Goal: Complete application form

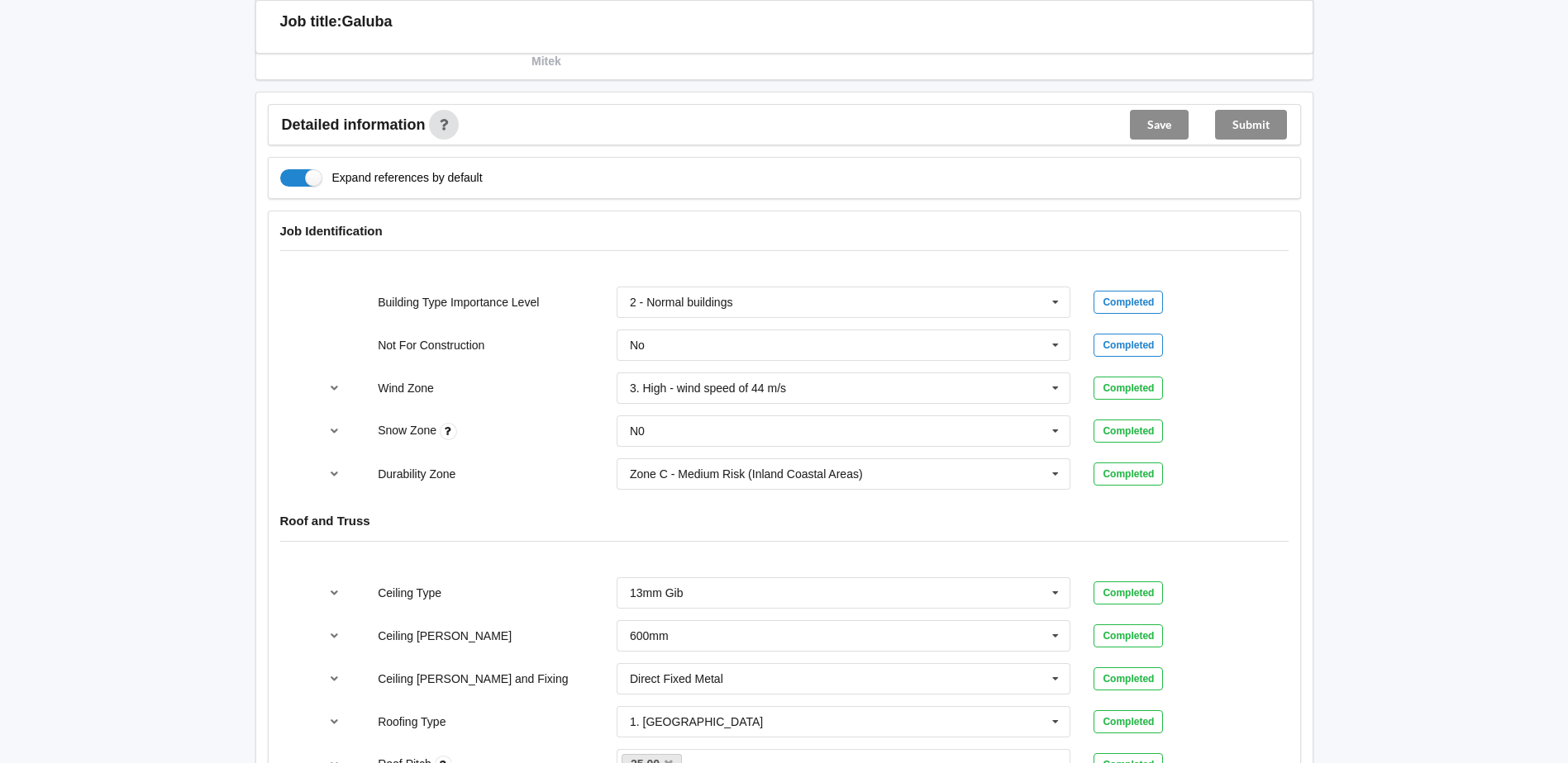
scroll to position [578, 0]
click at [772, 335] on icon at bounding box center [1054, 473] width 24 height 30
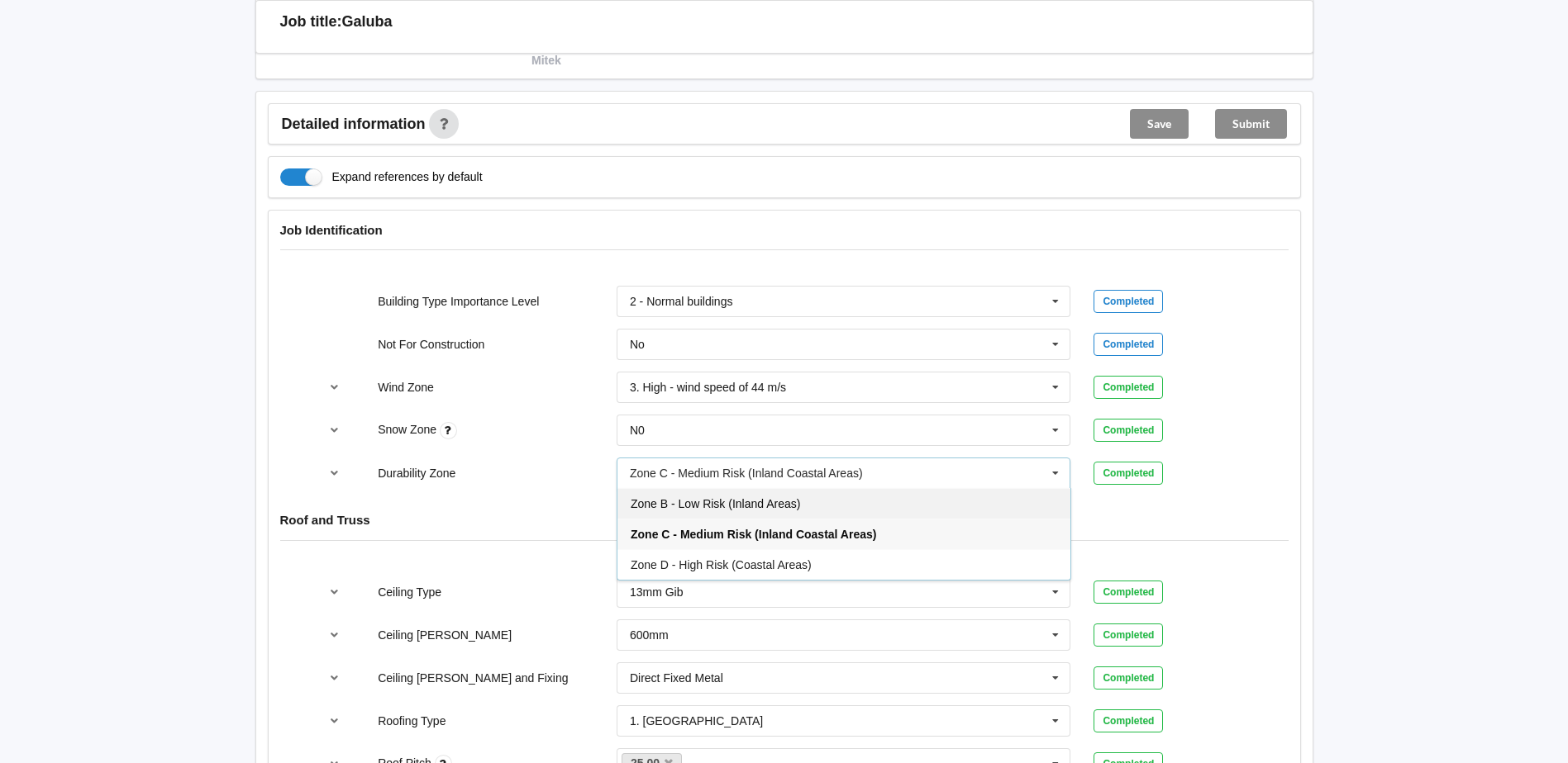
click at [772, 335] on span "Zone B - Low Risk (Inland Areas)" at bounding box center [715, 504] width 169 height 13
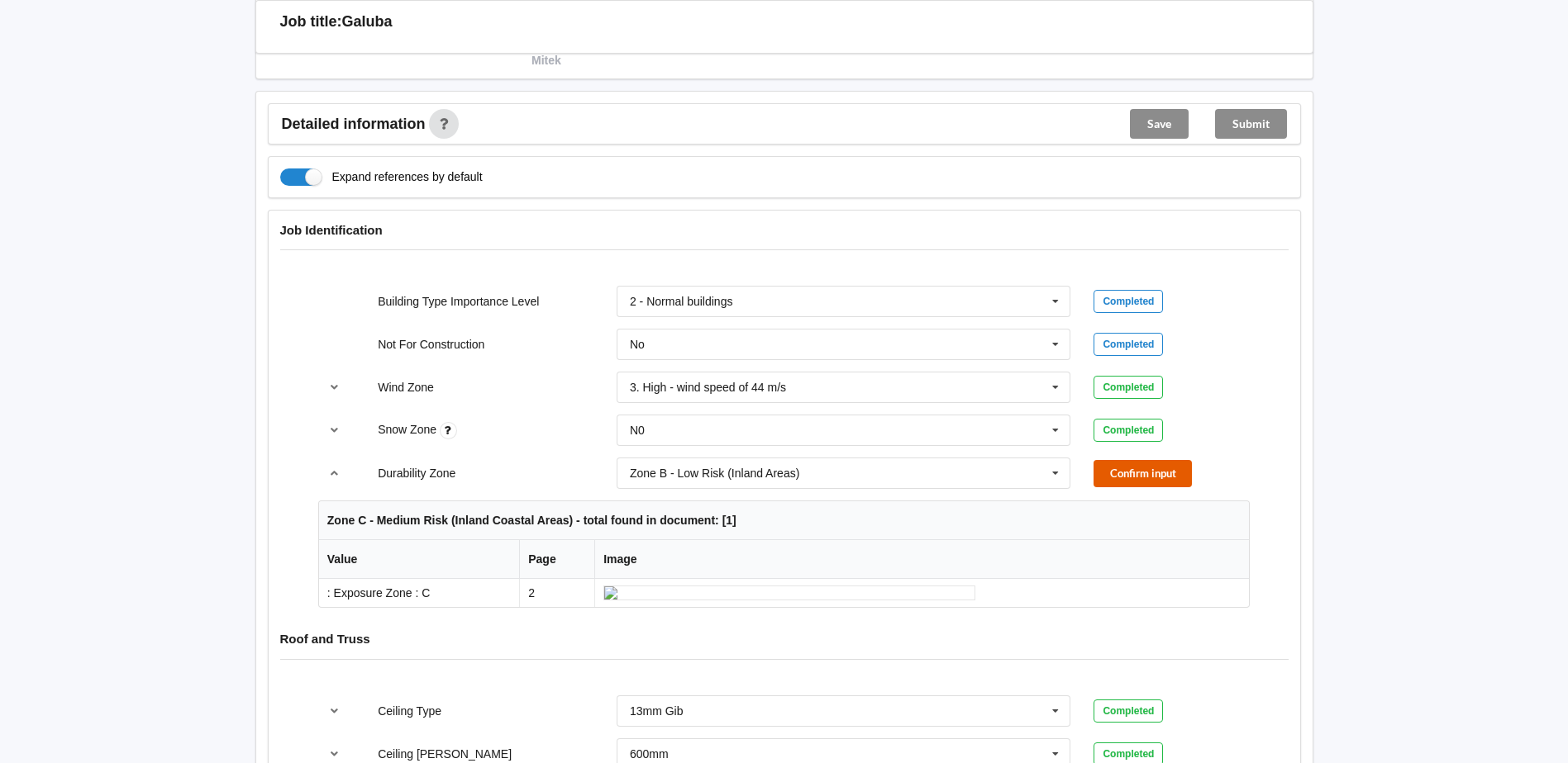
click at [772, 335] on button "Confirm input" at bounding box center [1142, 473] width 98 height 27
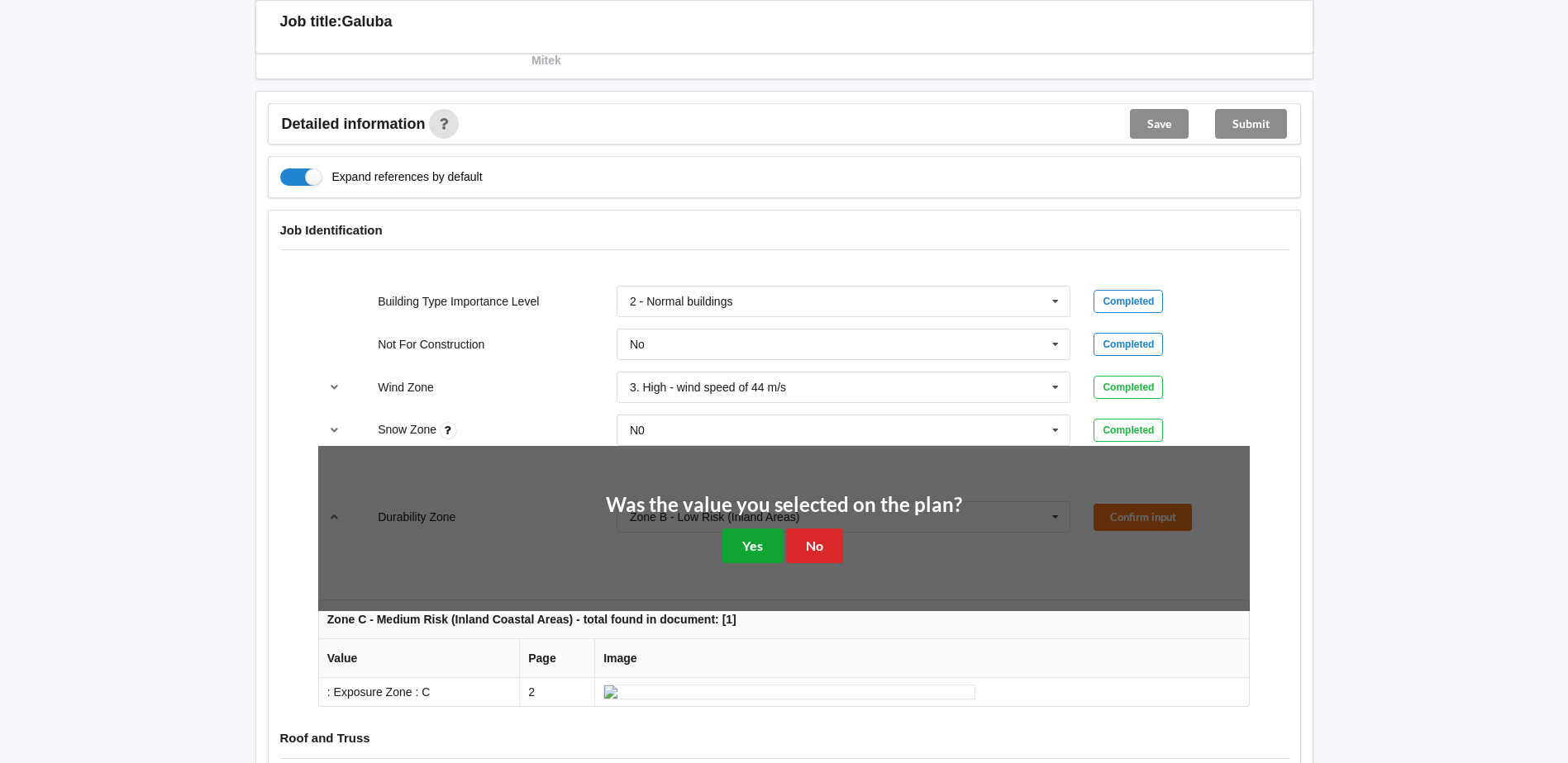
click at [757, 335] on button "Yes" at bounding box center [752, 545] width 61 height 34
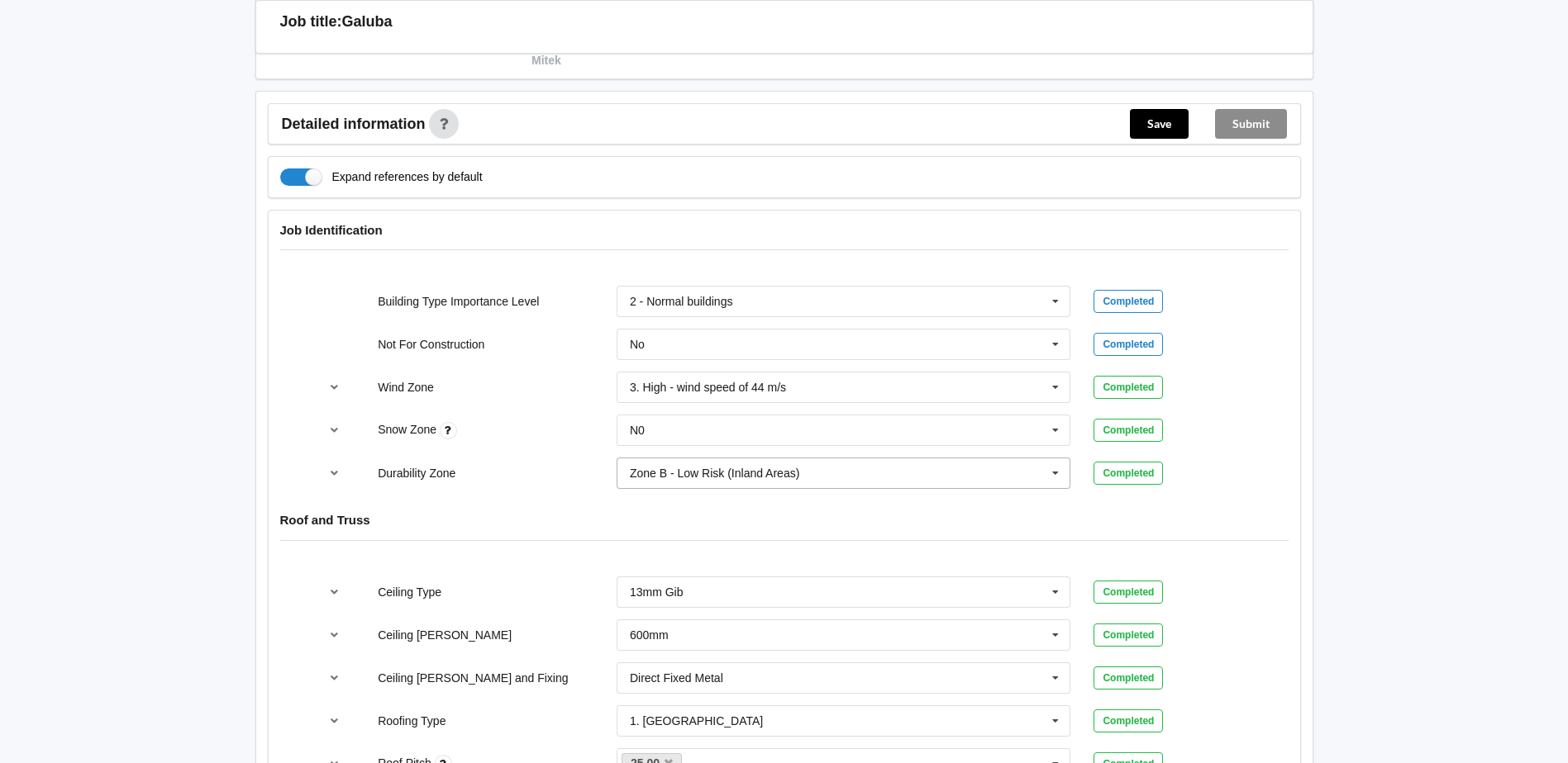
click at [772, 335] on icon at bounding box center [1054, 473] width 24 height 30
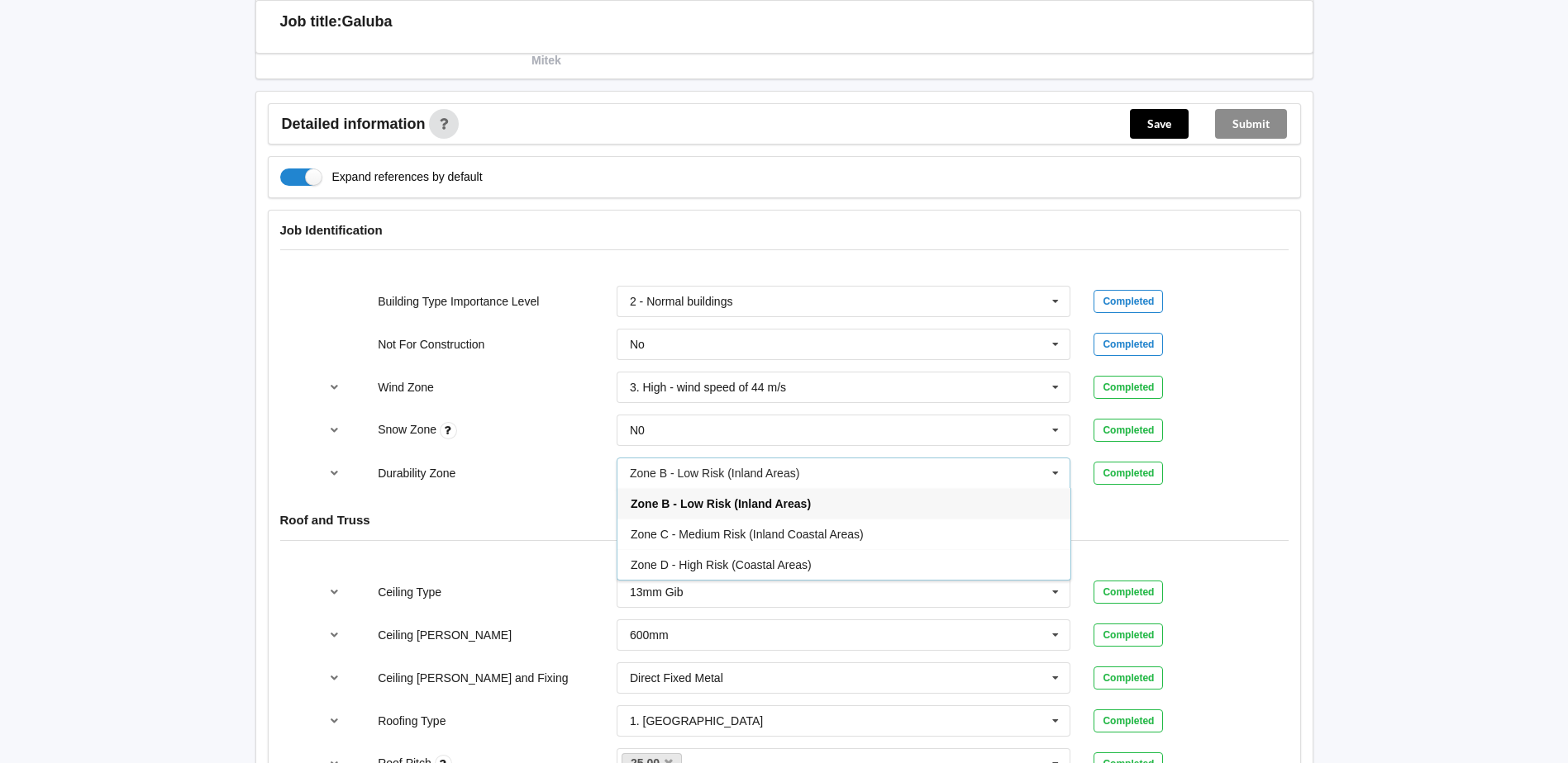
click at [772, 335] on div "Zone B - Low Risk (Inland Areas)" at bounding box center [843, 503] width 453 height 30
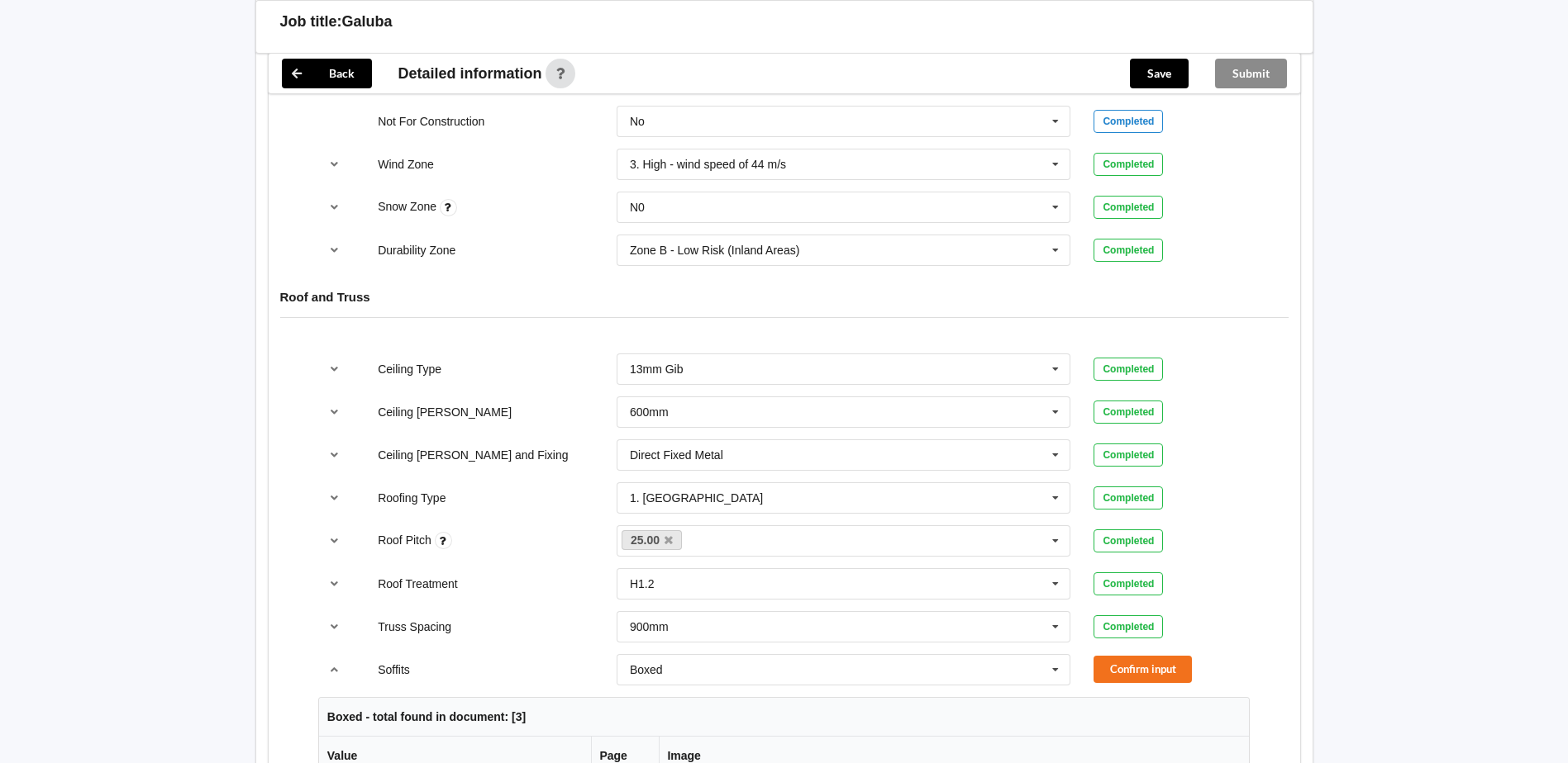
scroll to position [826, 0]
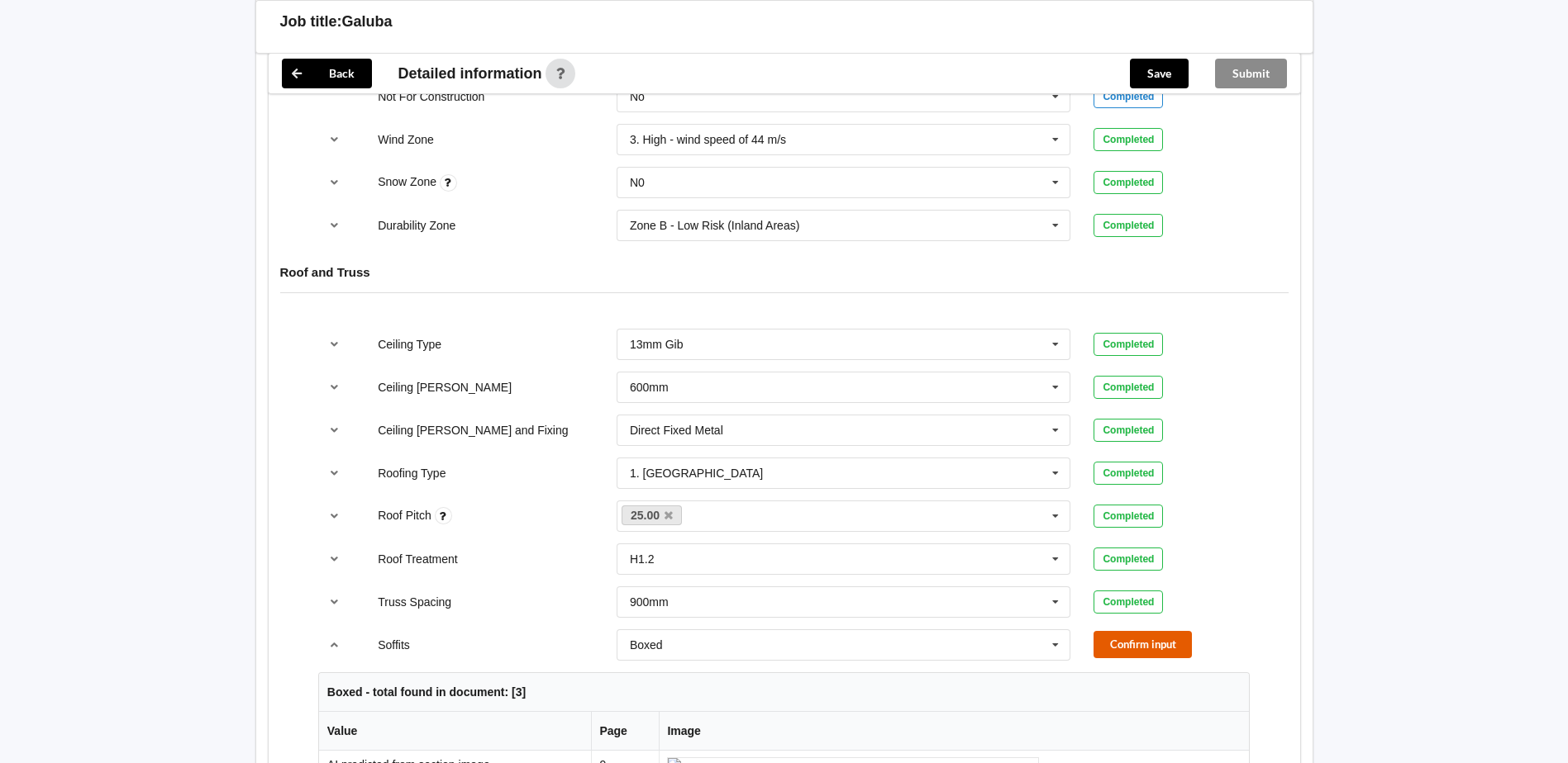
click at [772, 335] on button "Confirm input" at bounding box center [1142, 645] width 98 height 27
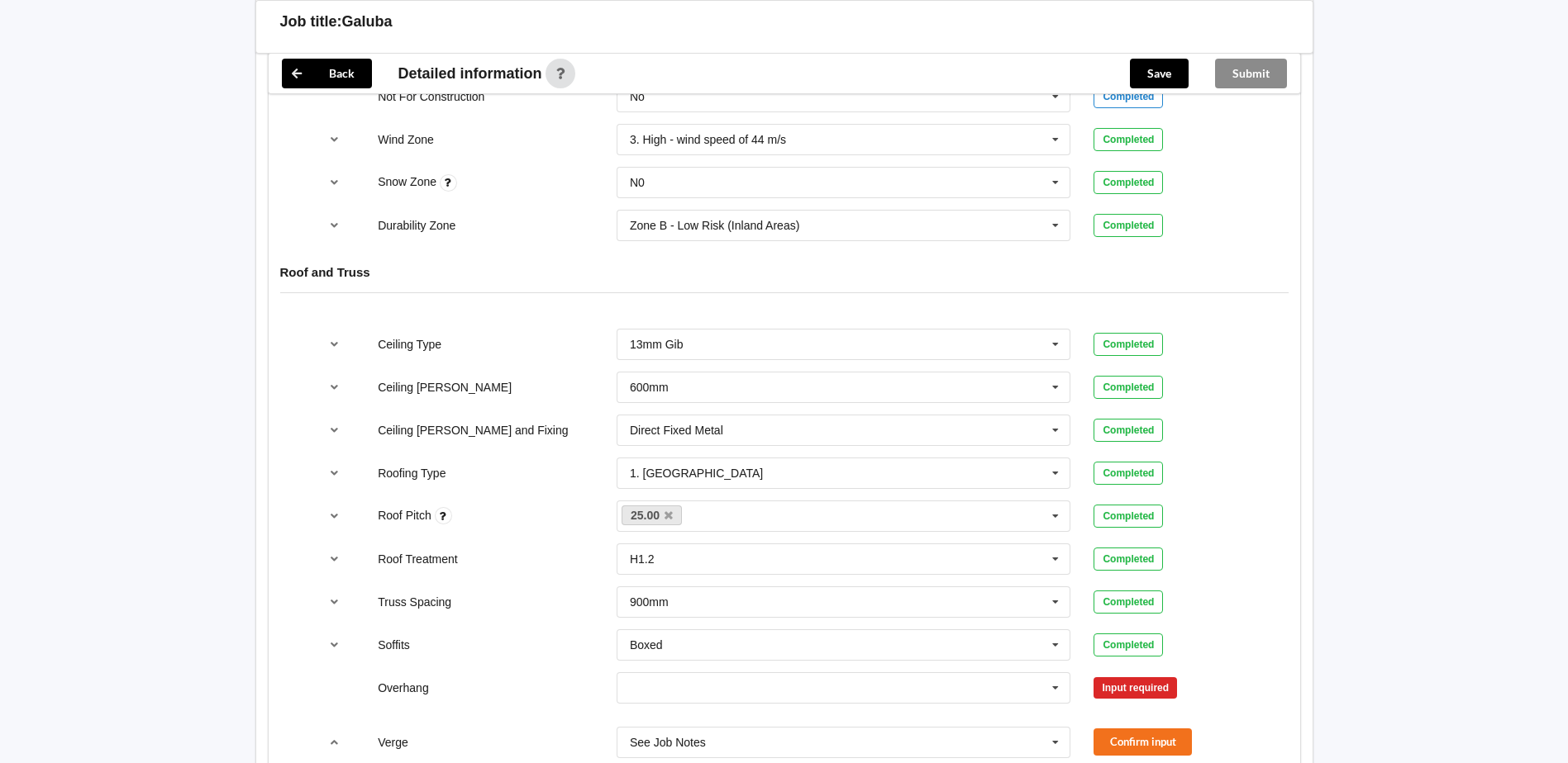
scroll to position [991, 0]
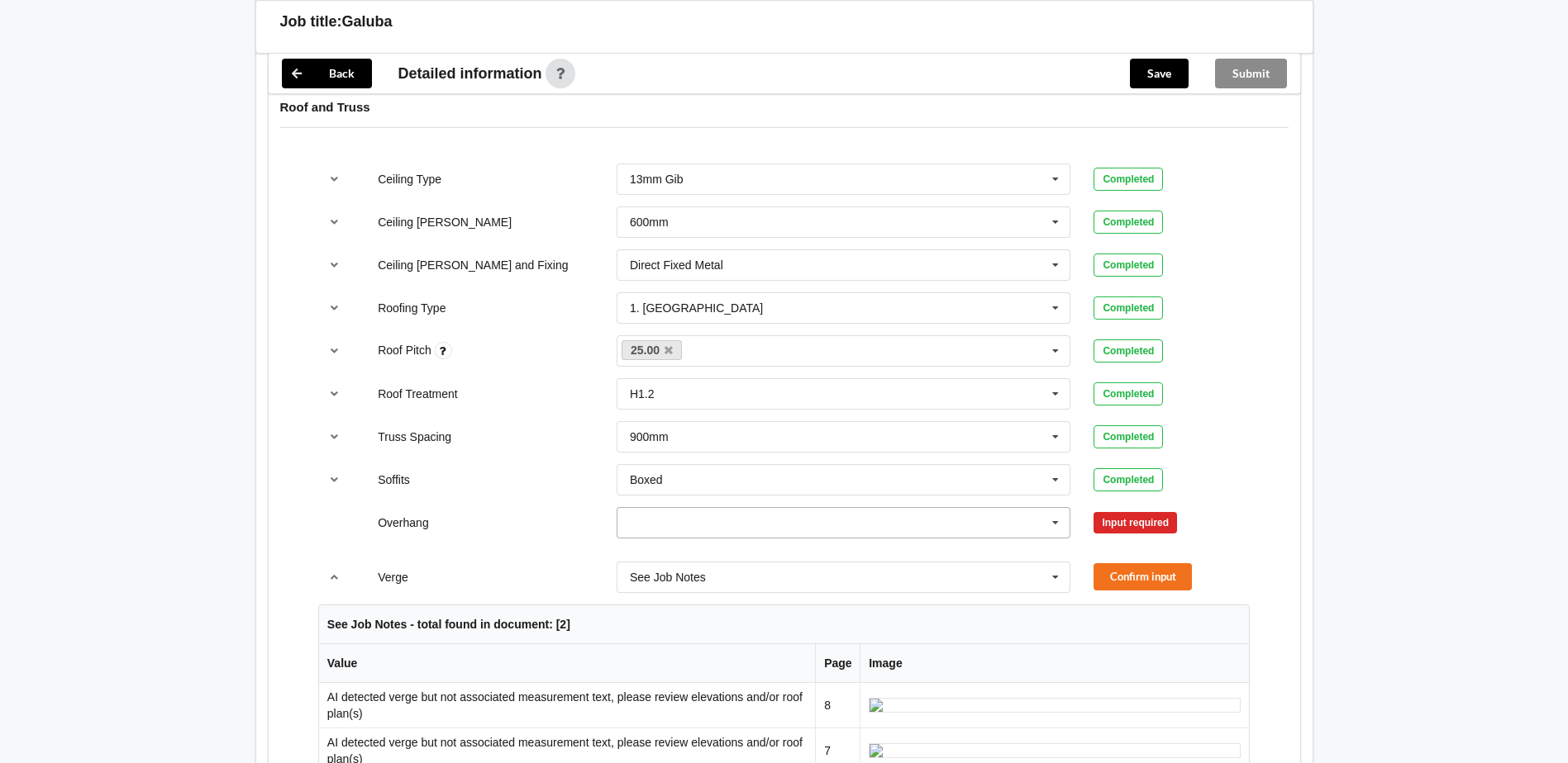
click at [772, 335] on icon at bounding box center [1054, 523] width 24 height 30
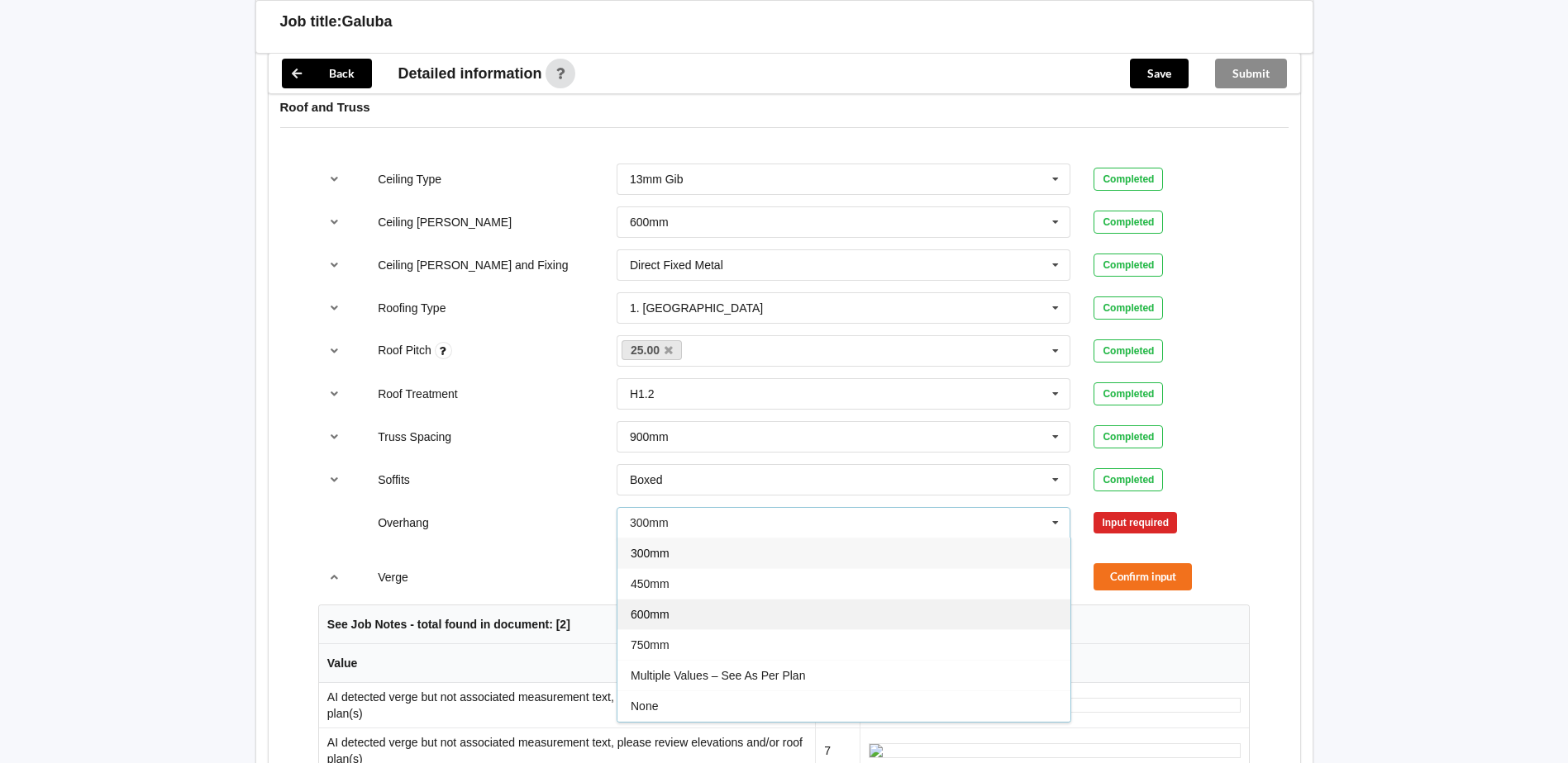
click at [772, 335] on div "600mm" at bounding box center [843, 614] width 453 height 30
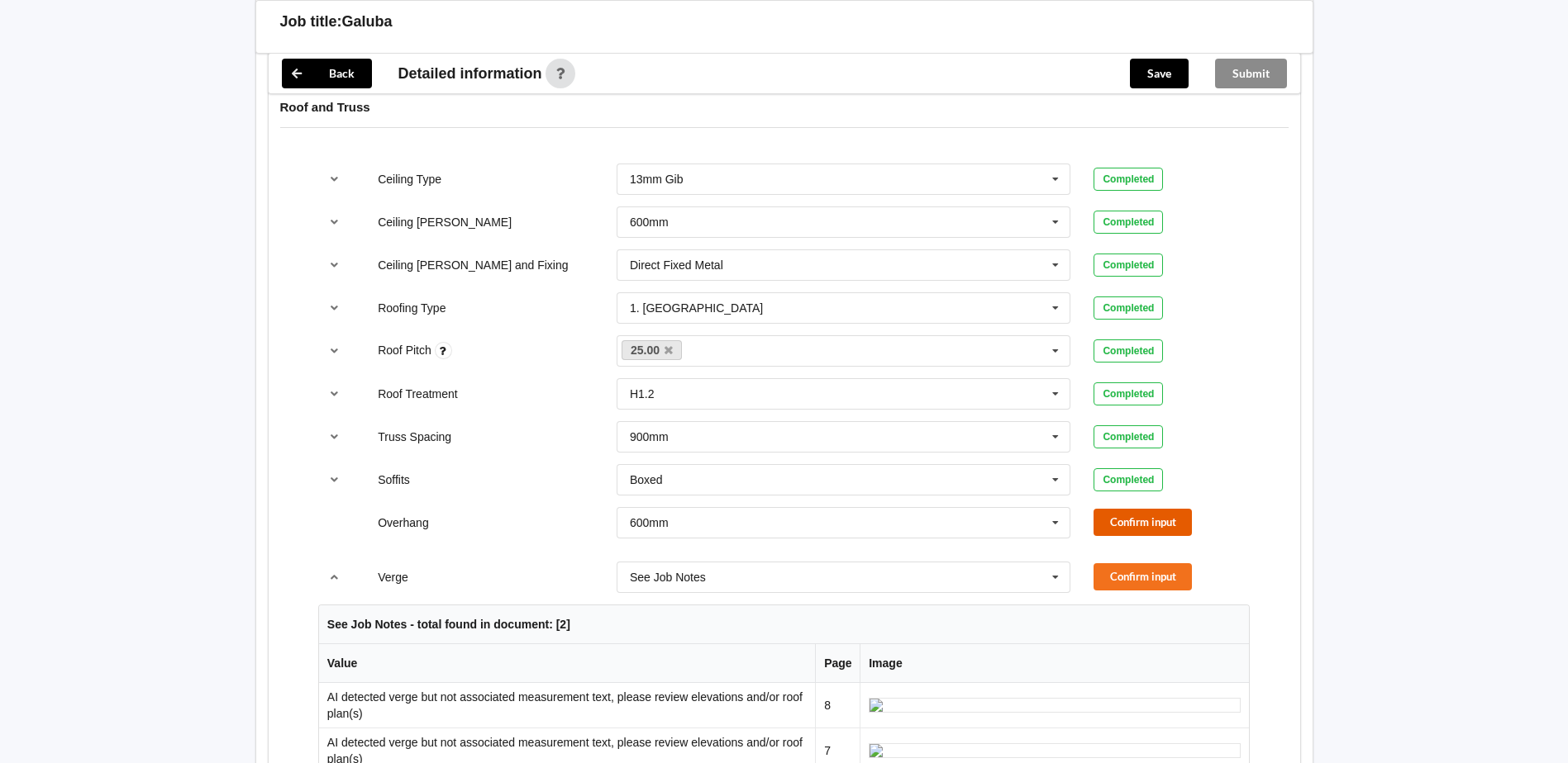
click at [772, 335] on button "Confirm input" at bounding box center [1142, 522] width 98 height 27
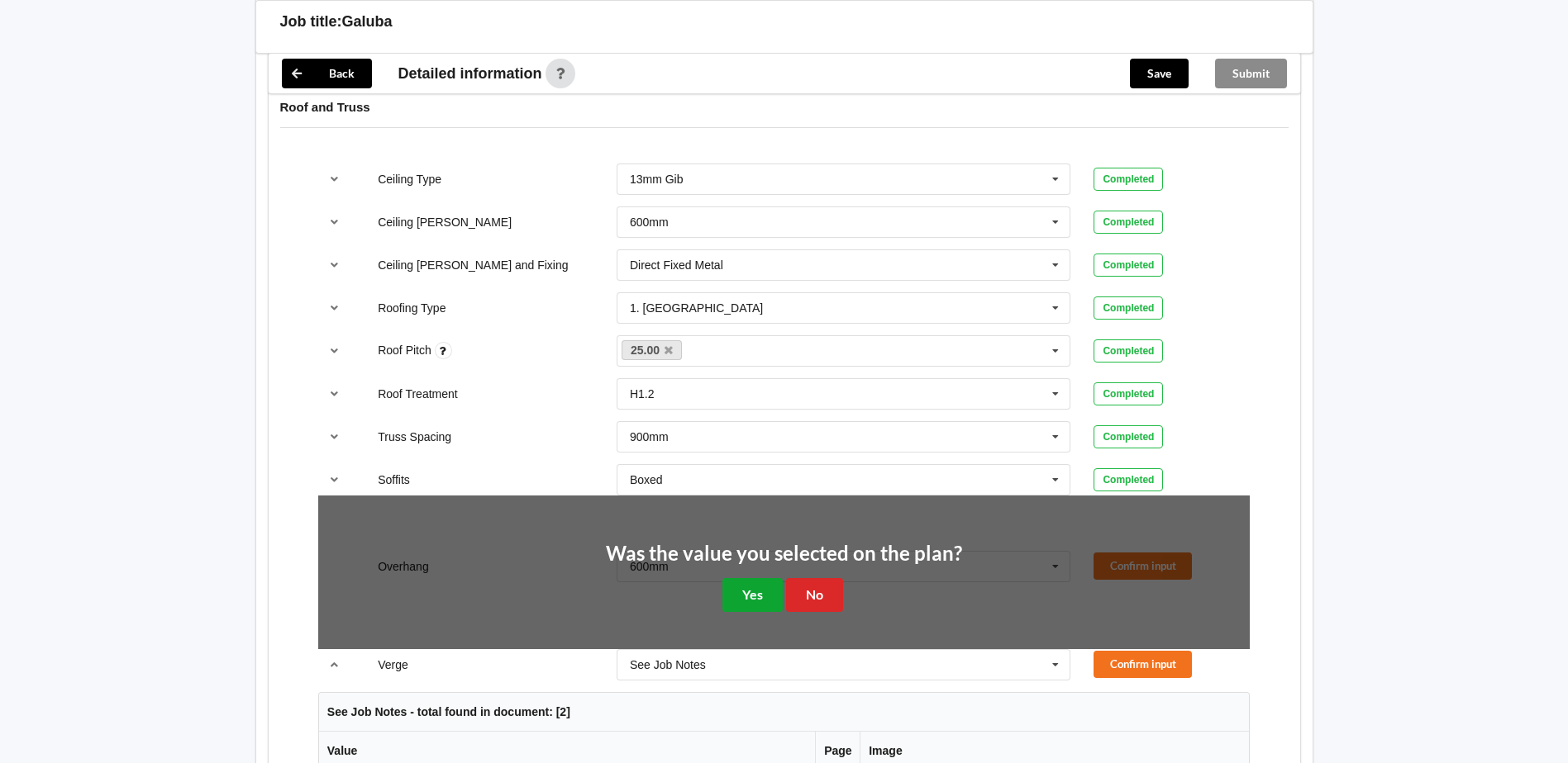
click at [759, 335] on button "Yes" at bounding box center [752, 595] width 61 height 34
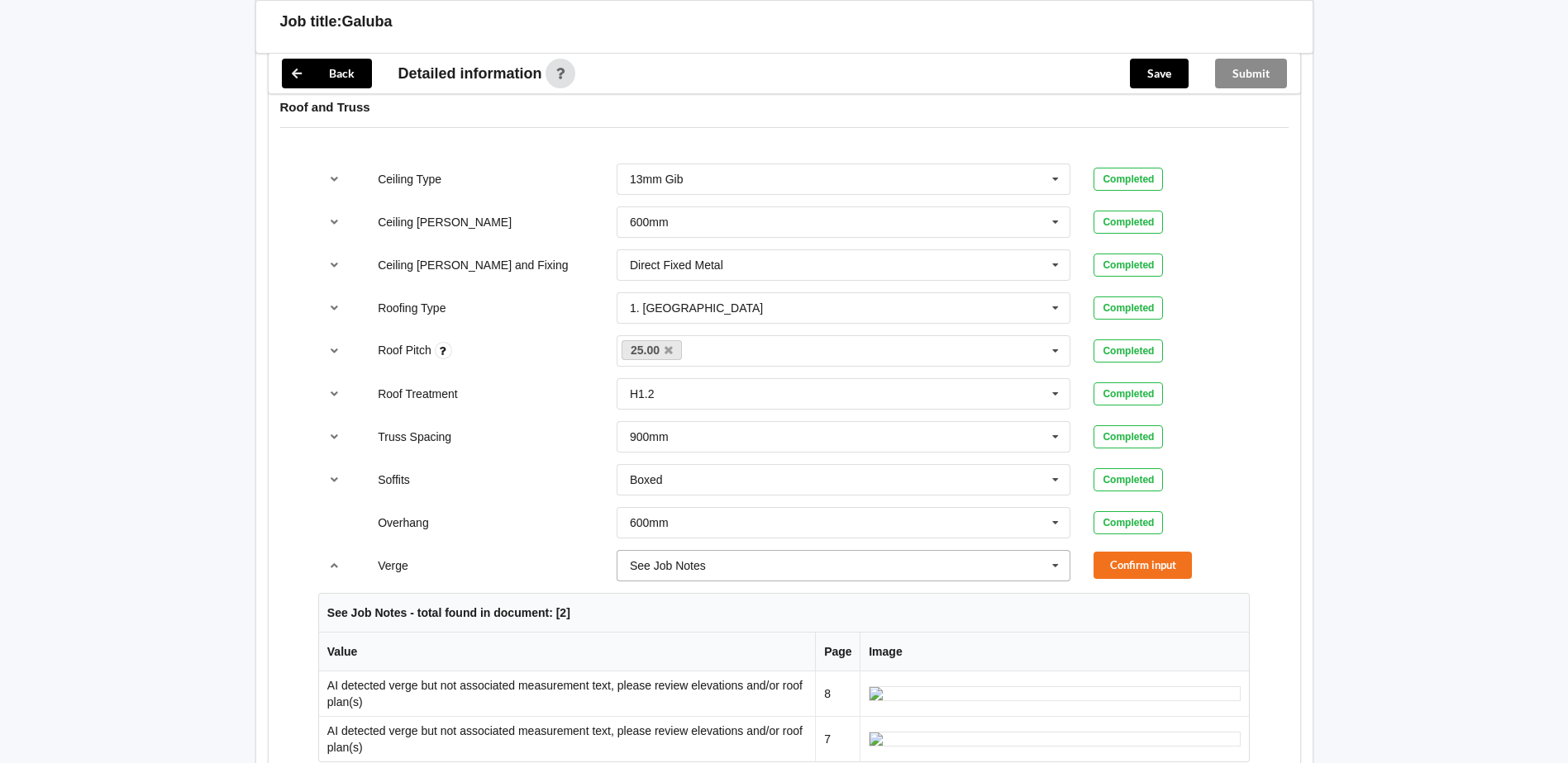
click at [772, 335] on icon at bounding box center [1054, 566] width 24 height 30
click at [772, 335] on div "450mm" at bounding box center [843, 442] width 453 height 30
click at [772, 335] on button "Confirm input" at bounding box center [1142, 566] width 98 height 27
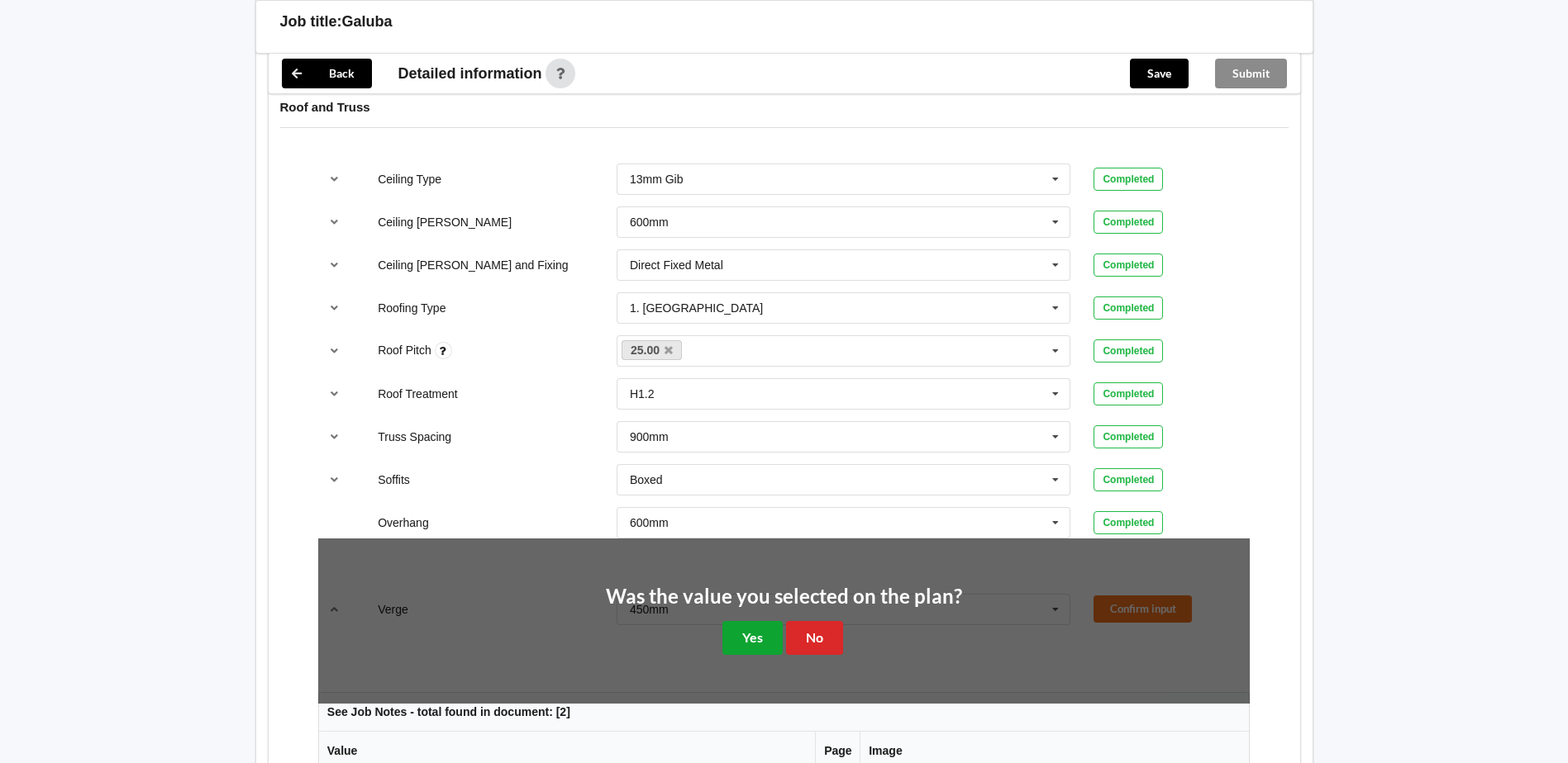
click at [763, 335] on button "Yes" at bounding box center [752, 638] width 61 height 34
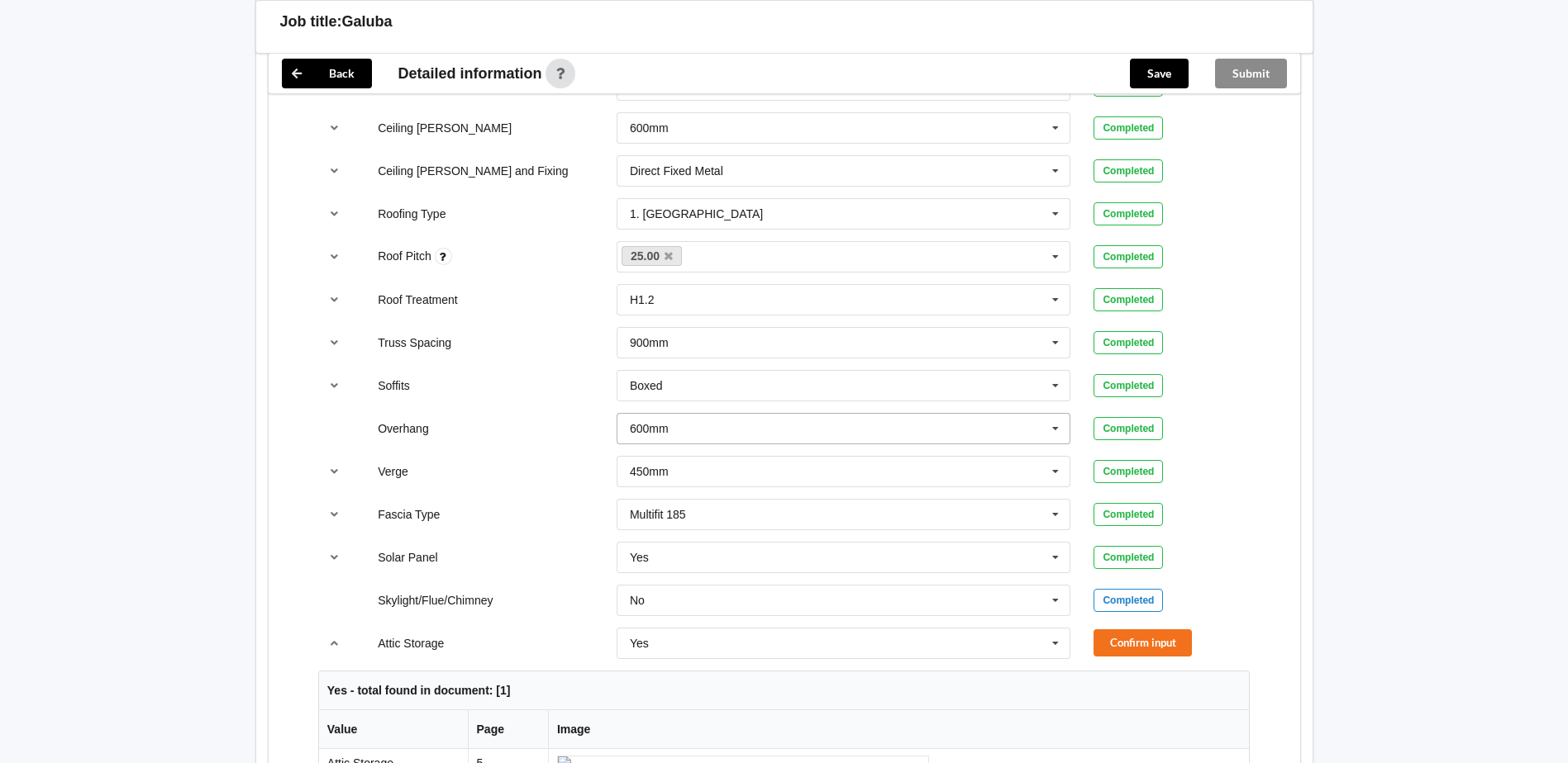
scroll to position [1156, 0]
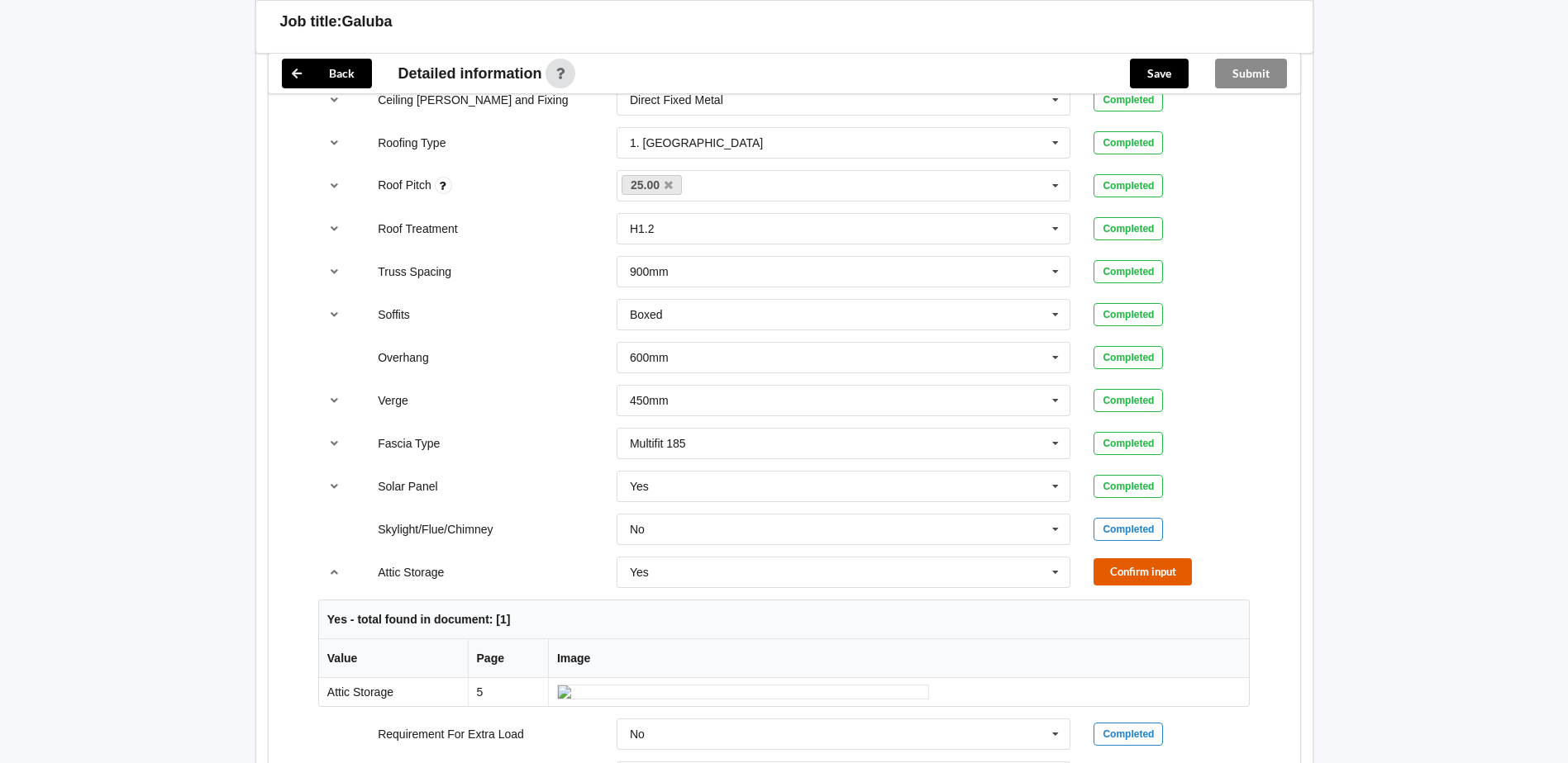
click at [772, 335] on button "Confirm input" at bounding box center [1142, 571] width 98 height 27
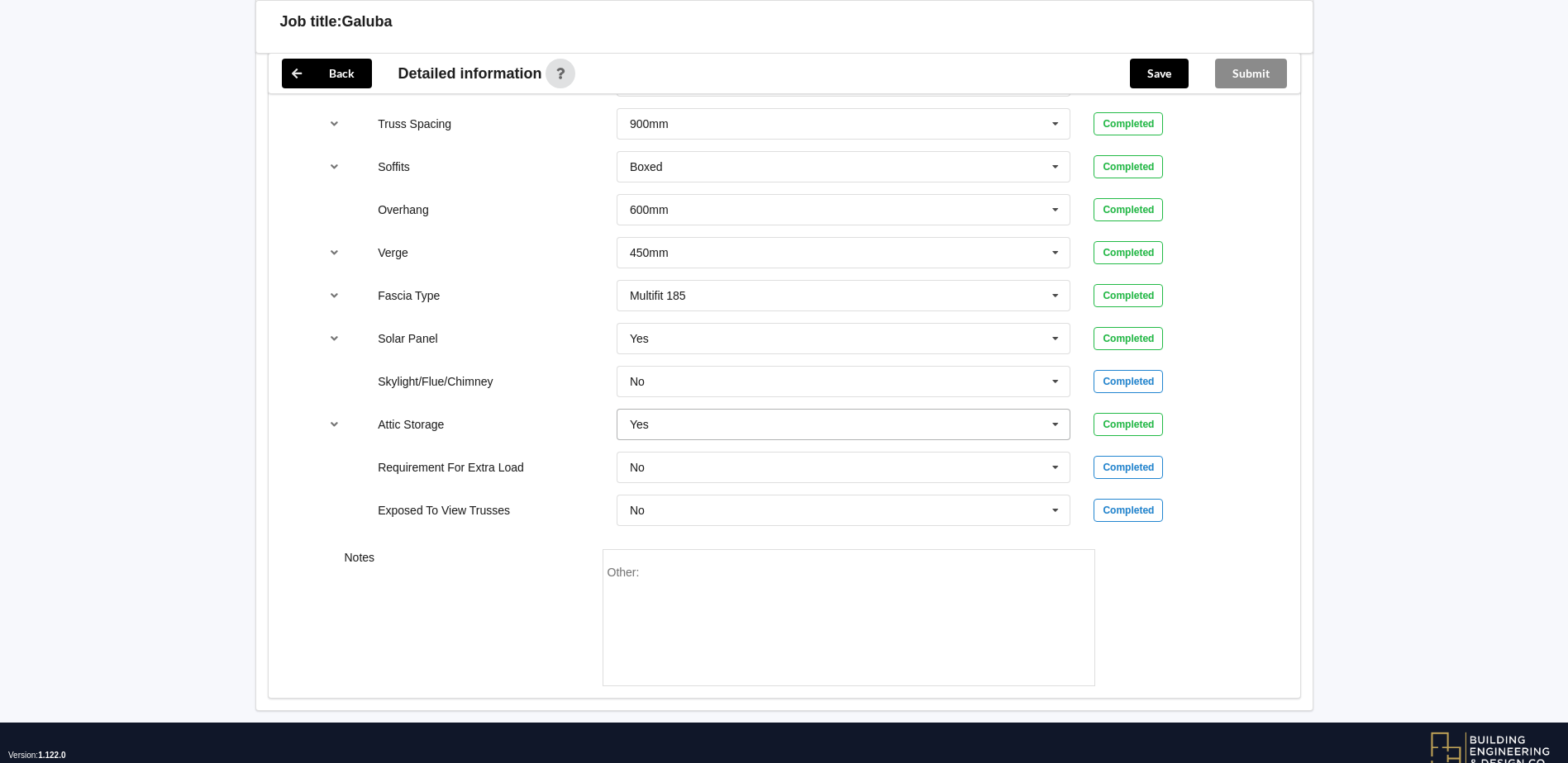
scroll to position [1346, 0]
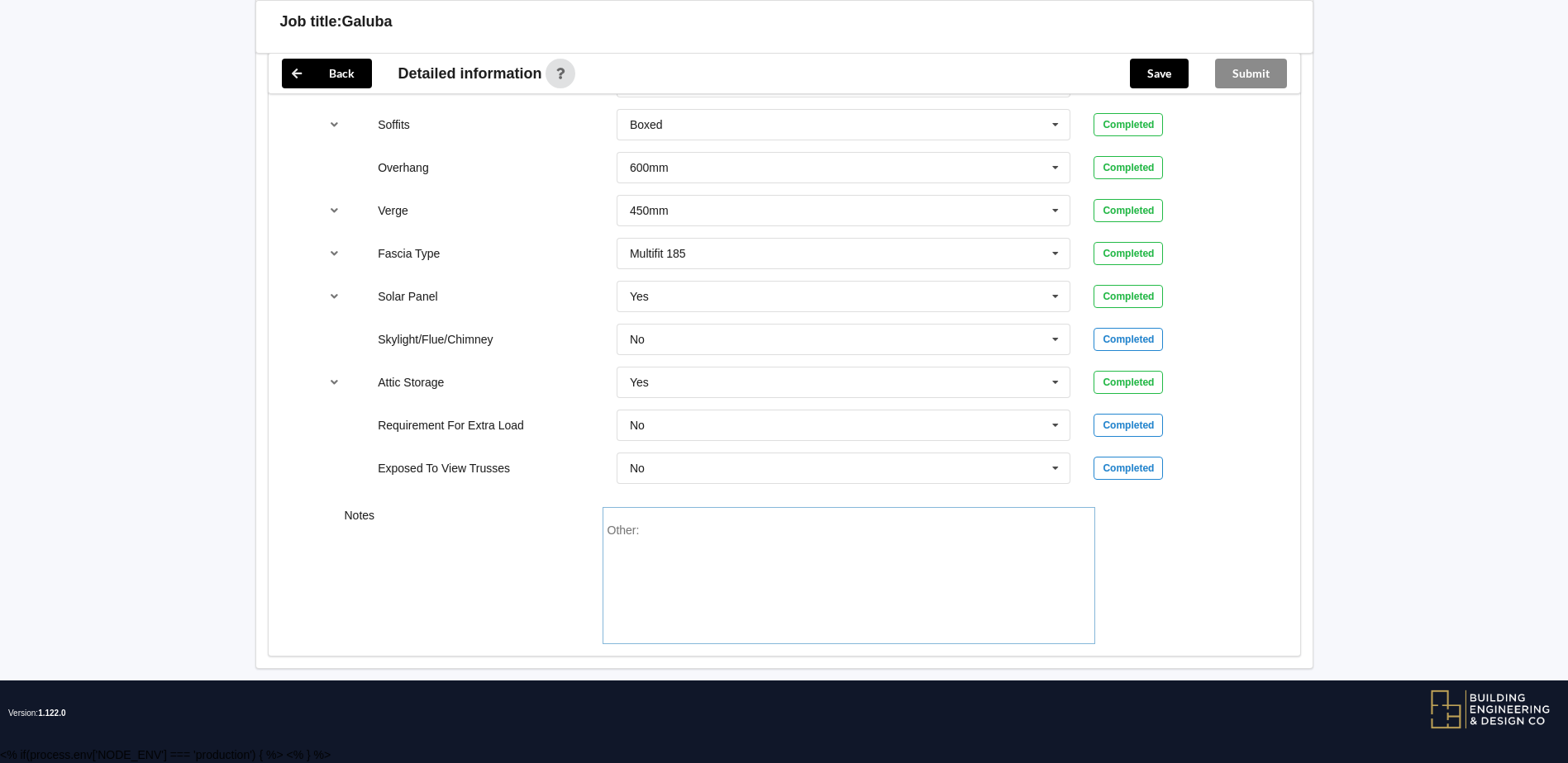
click at [731, 335] on div "Other:" at bounding box center [848, 581] width 483 height 116
click at [772, 68] on button "Save" at bounding box center [1159, 73] width 59 height 29
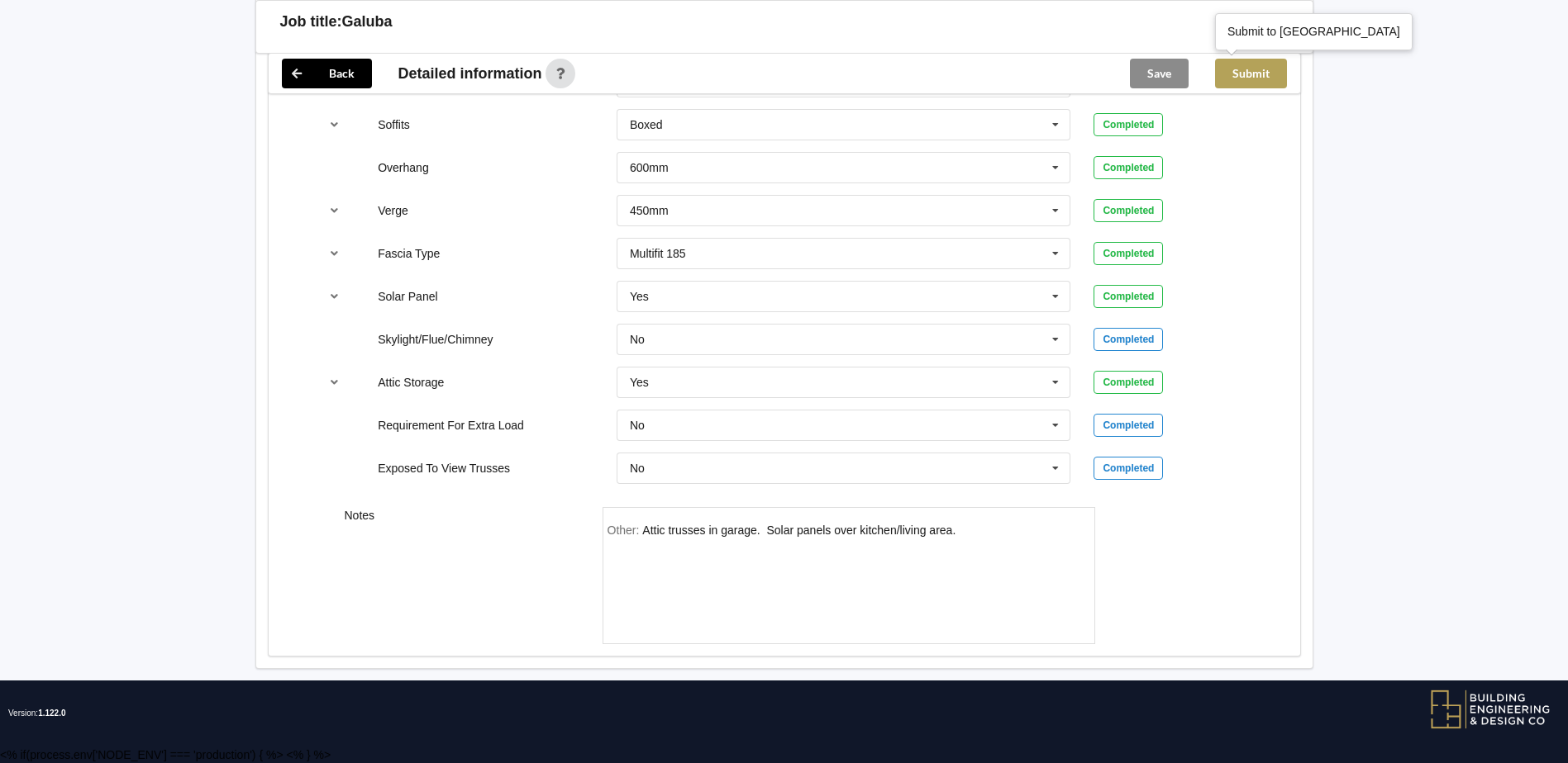
click at [772, 72] on button "Submit" at bounding box center [1251, 73] width 72 height 29
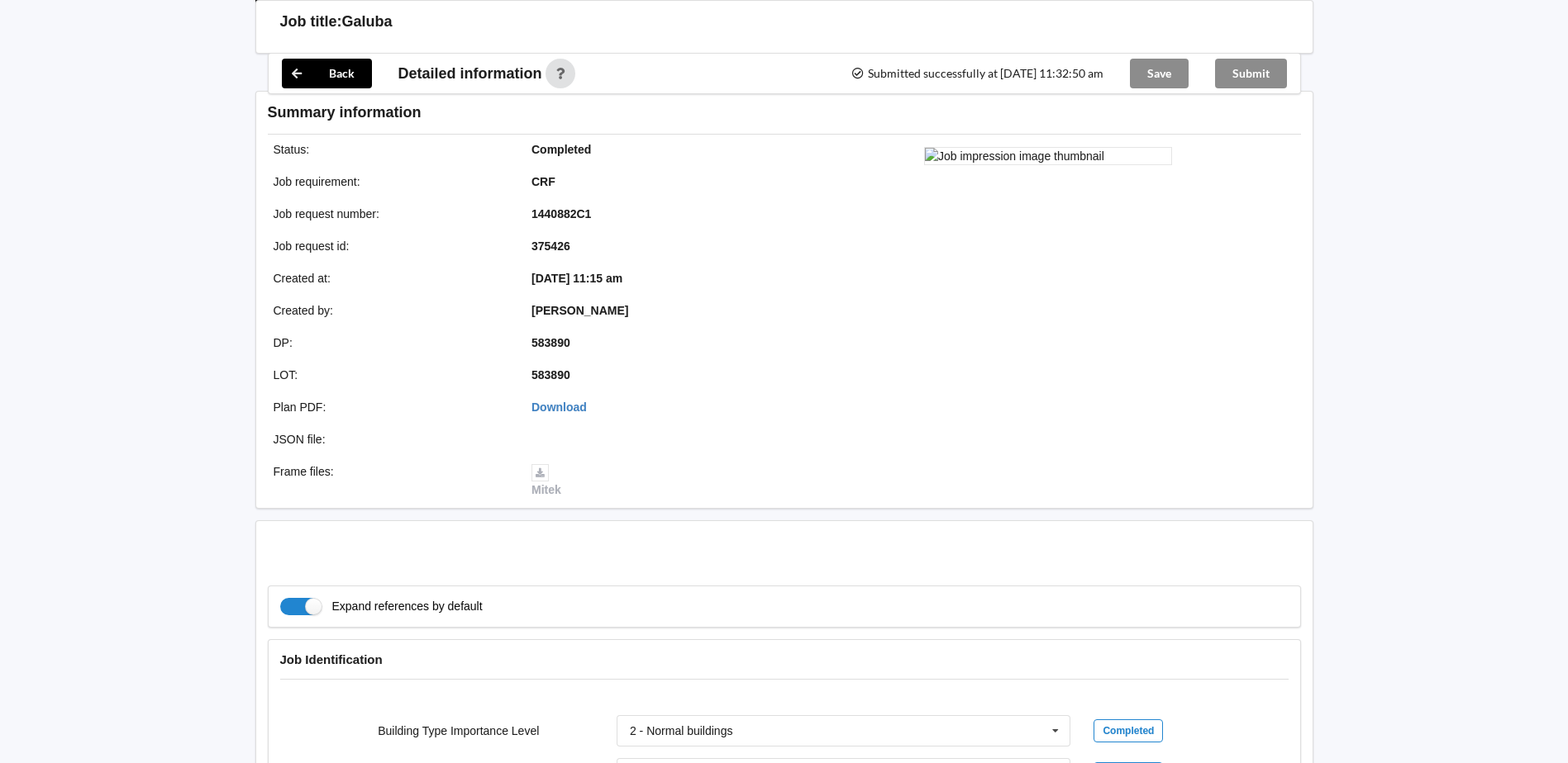
scroll to position [1271, 0]
